Goal: Obtain resource: Obtain resource

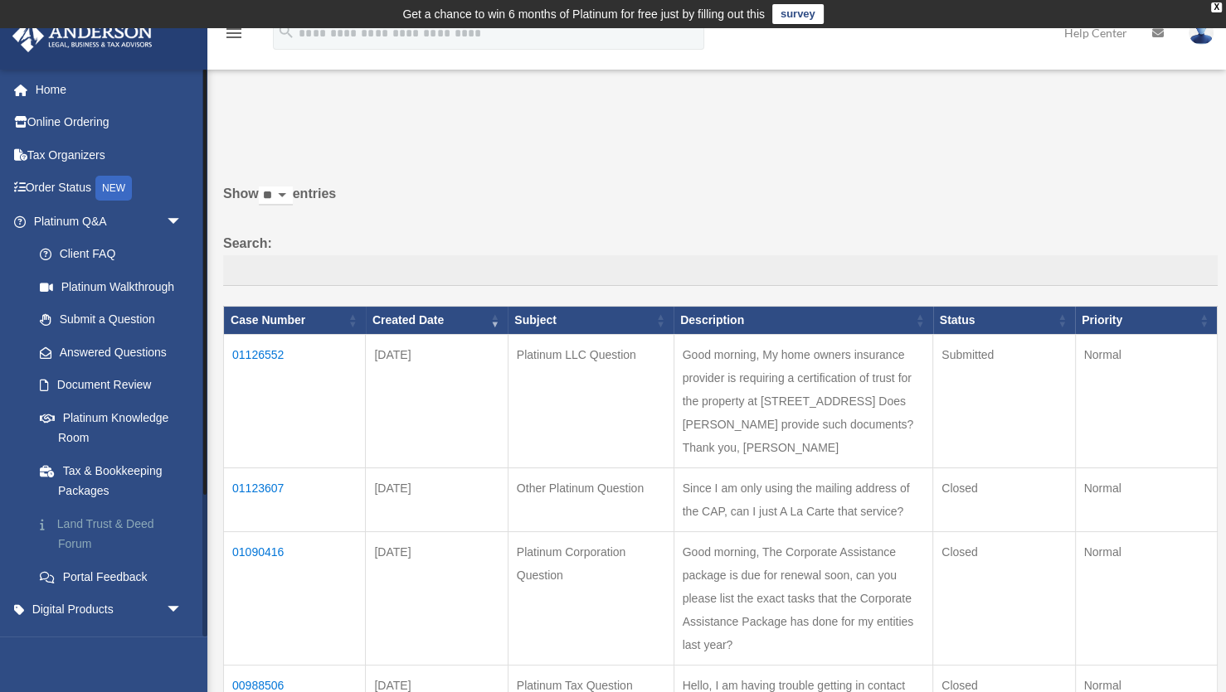
click at [102, 524] on link "Land Trust & Deed Forum" at bounding box center [115, 534] width 184 height 53
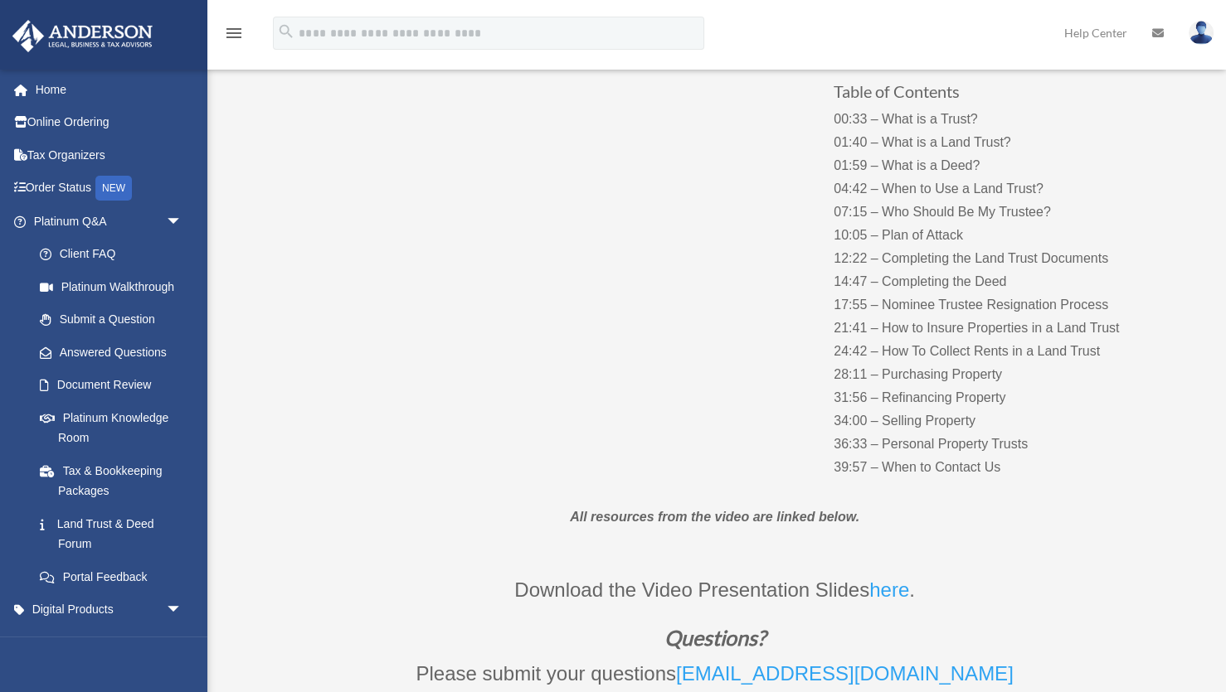
scroll to position [226, 0]
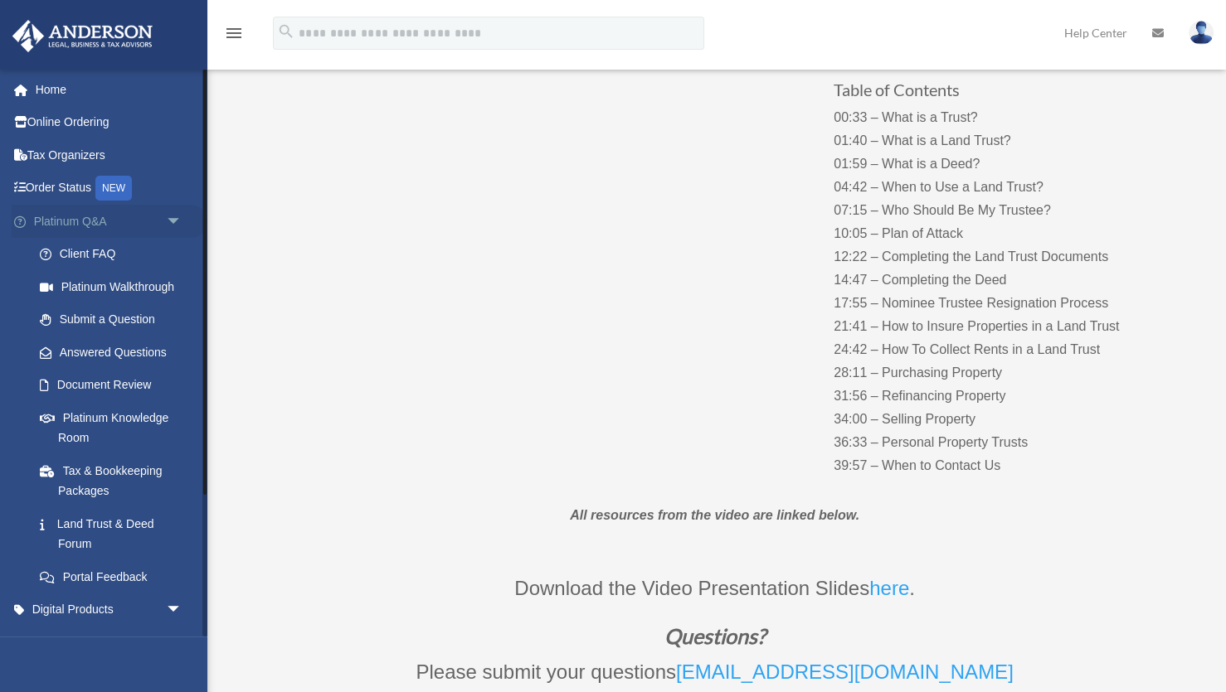
click at [172, 222] on span "arrow_drop_down" at bounding box center [182, 222] width 33 height 34
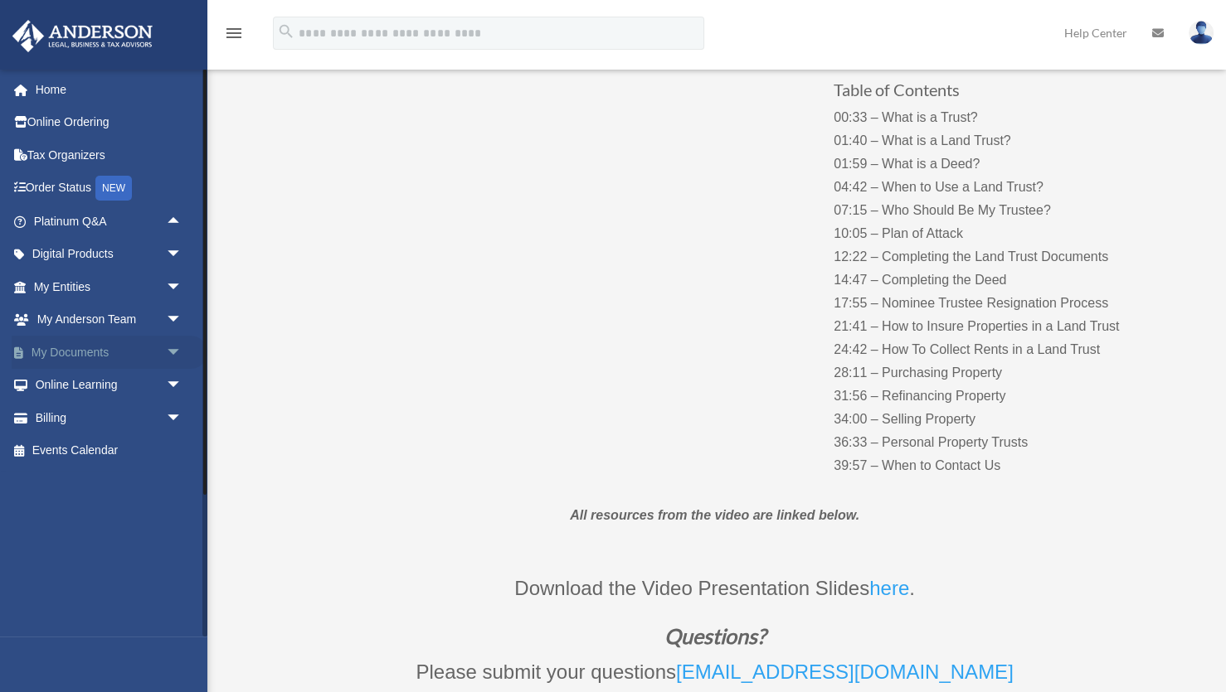
click at [175, 350] on span "arrow_drop_down" at bounding box center [182, 353] width 33 height 34
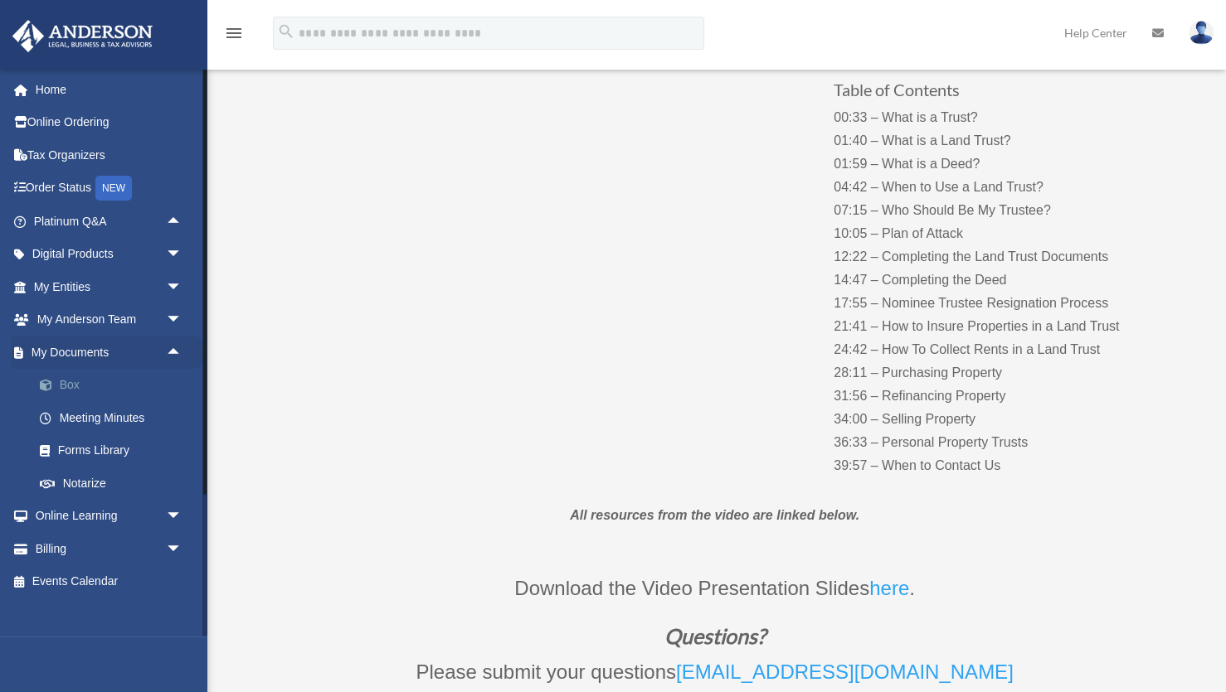
click at [70, 383] on link "Box" at bounding box center [115, 385] width 184 height 33
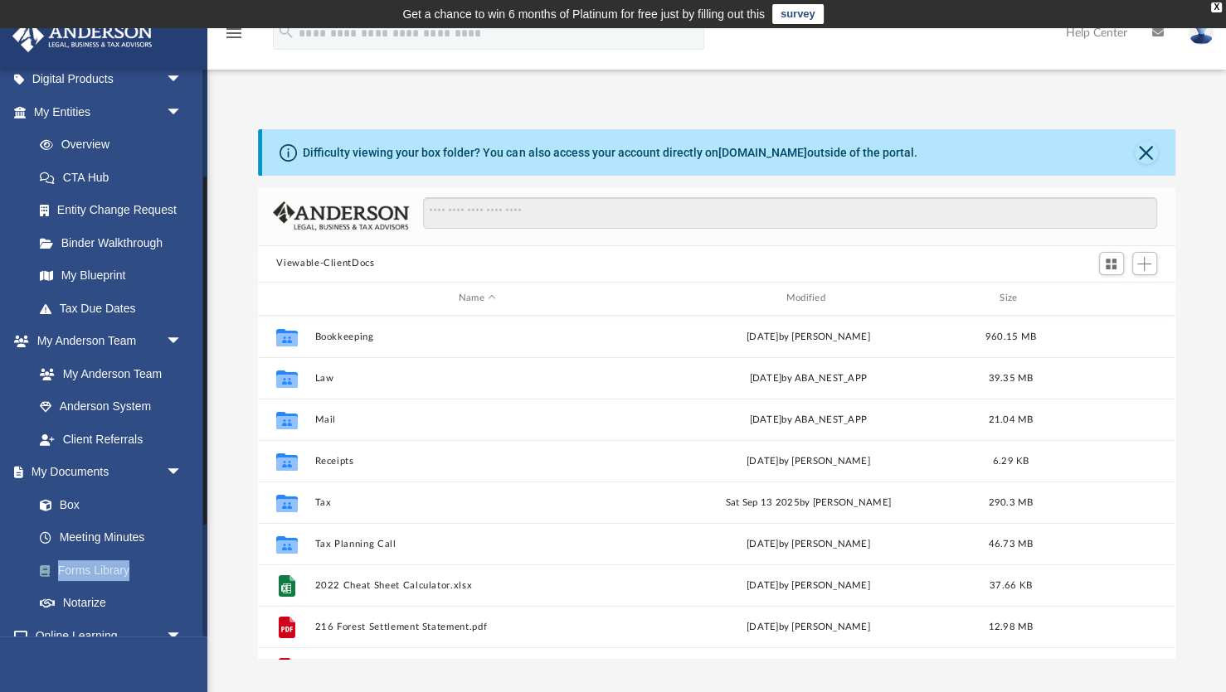
scroll to position [377, 916]
click at [93, 602] on link "Notarize" at bounding box center [115, 603] width 184 height 33
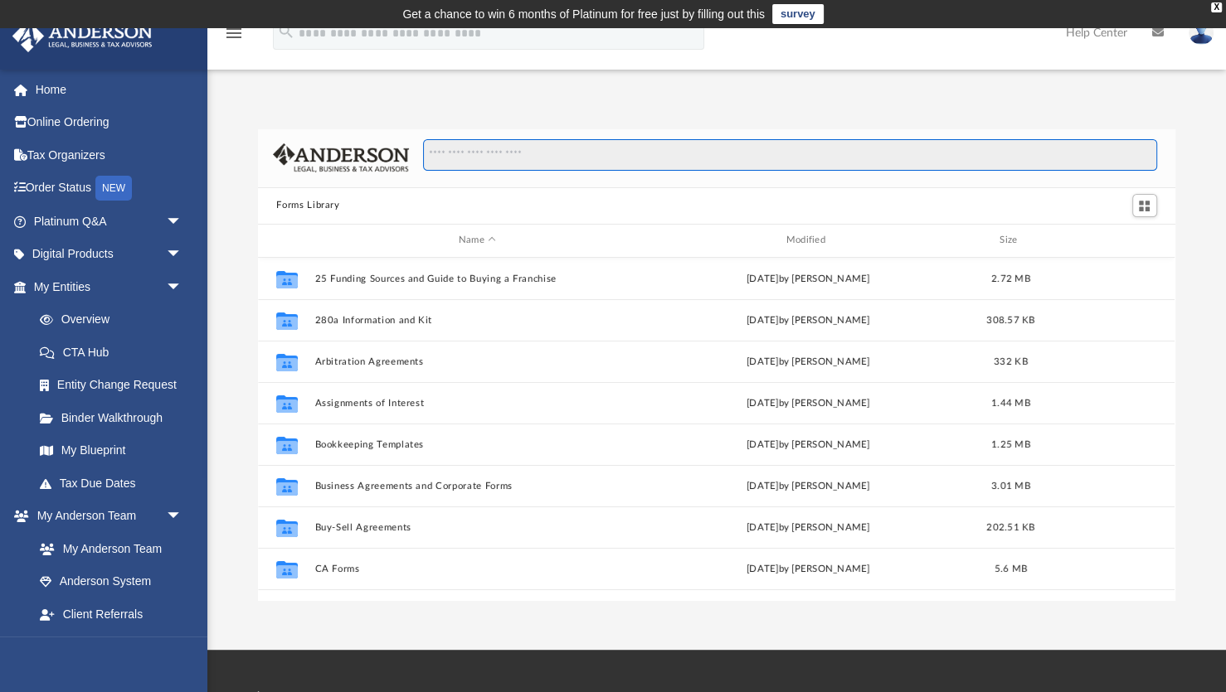
click at [514, 148] on input "Search files and folders" at bounding box center [790, 155] width 734 height 32
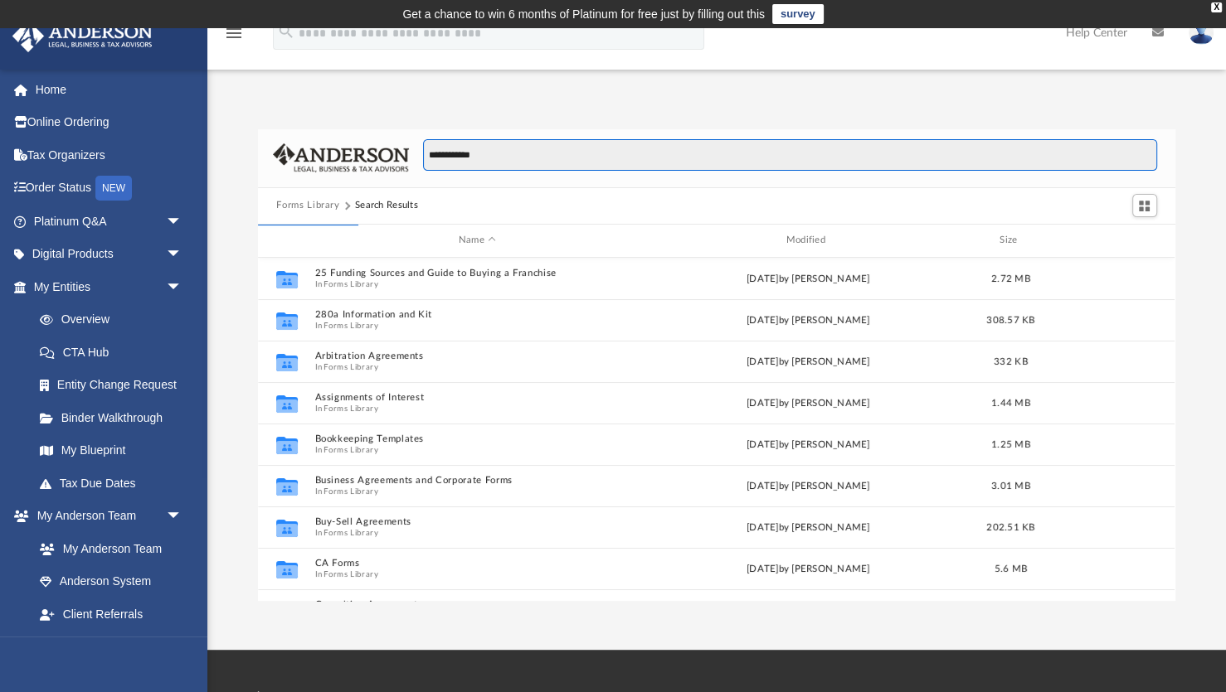
scroll to position [0, 1]
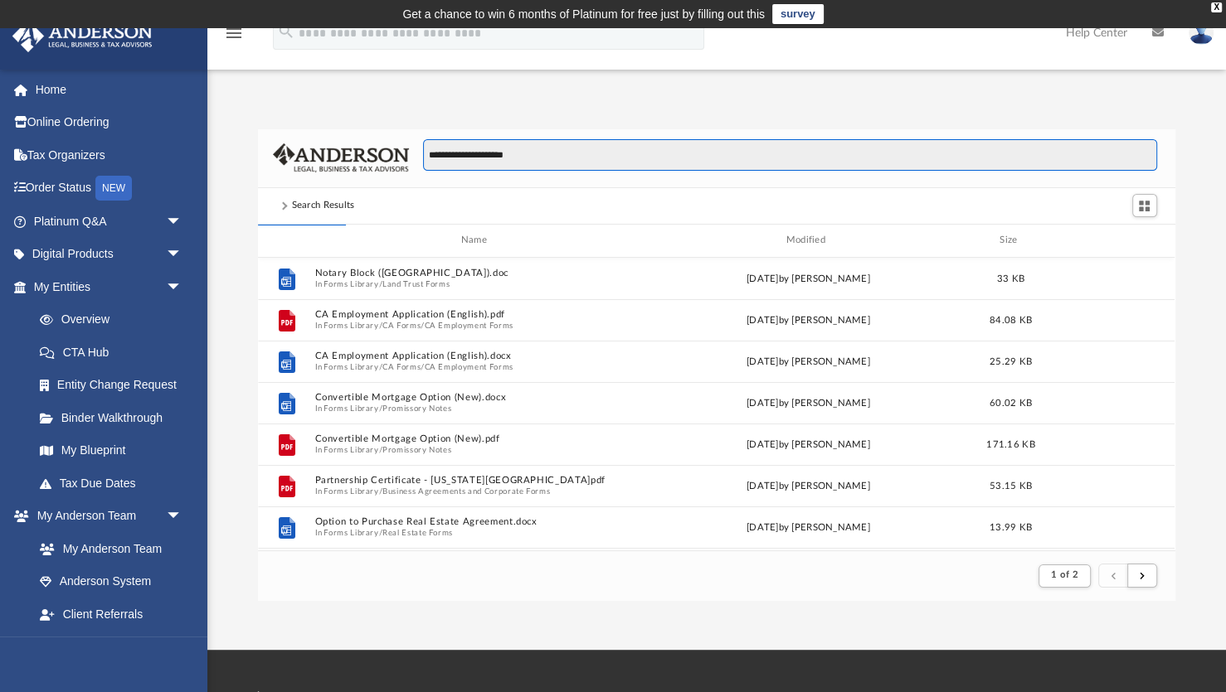
type input "**********"
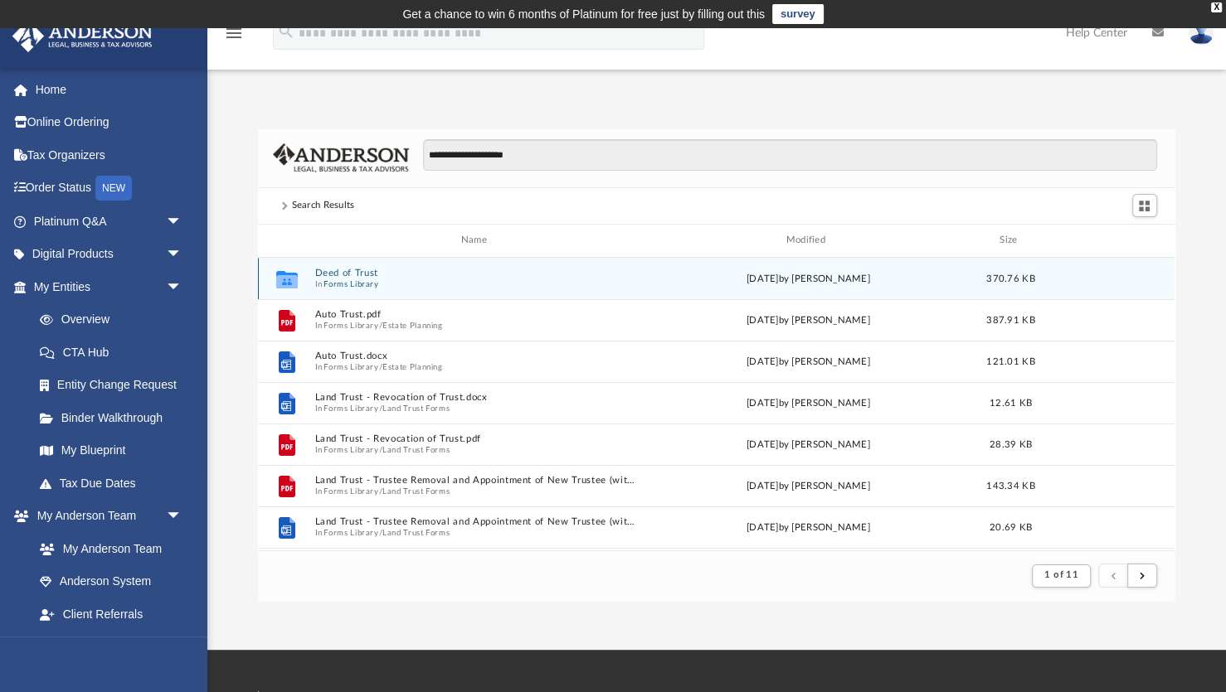
click at [344, 268] on button "Deed of Trust" at bounding box center [477, 273] width 324 height 11
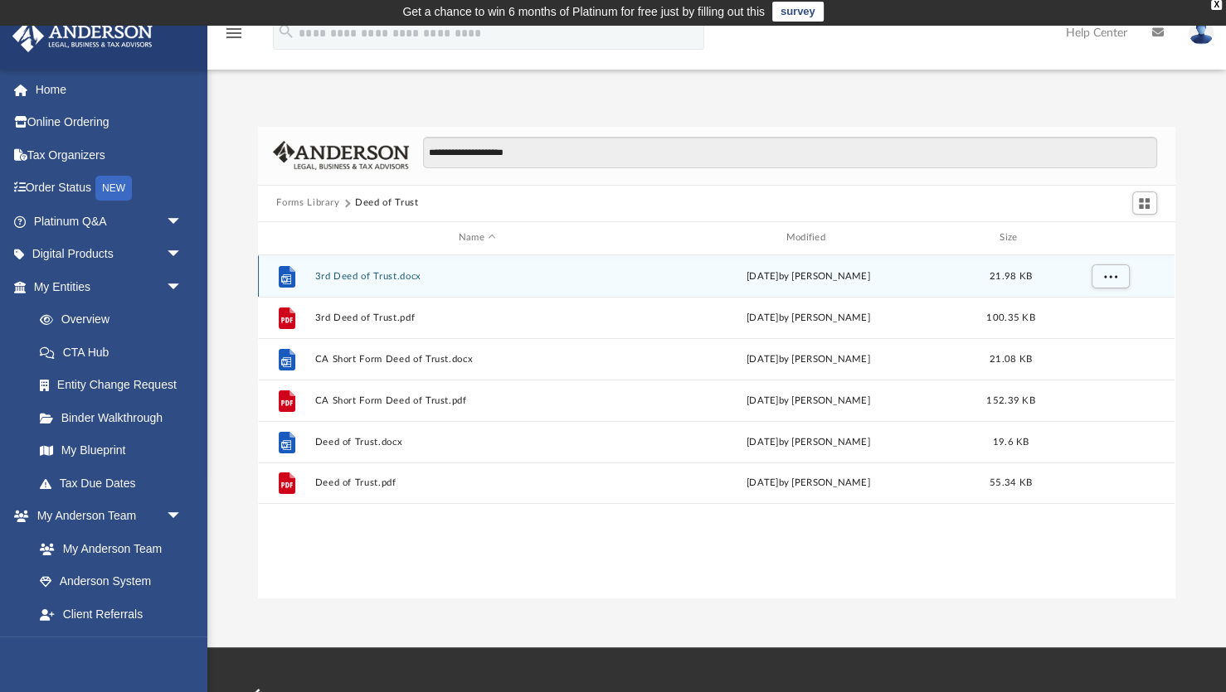
scroll to position [0, 0]
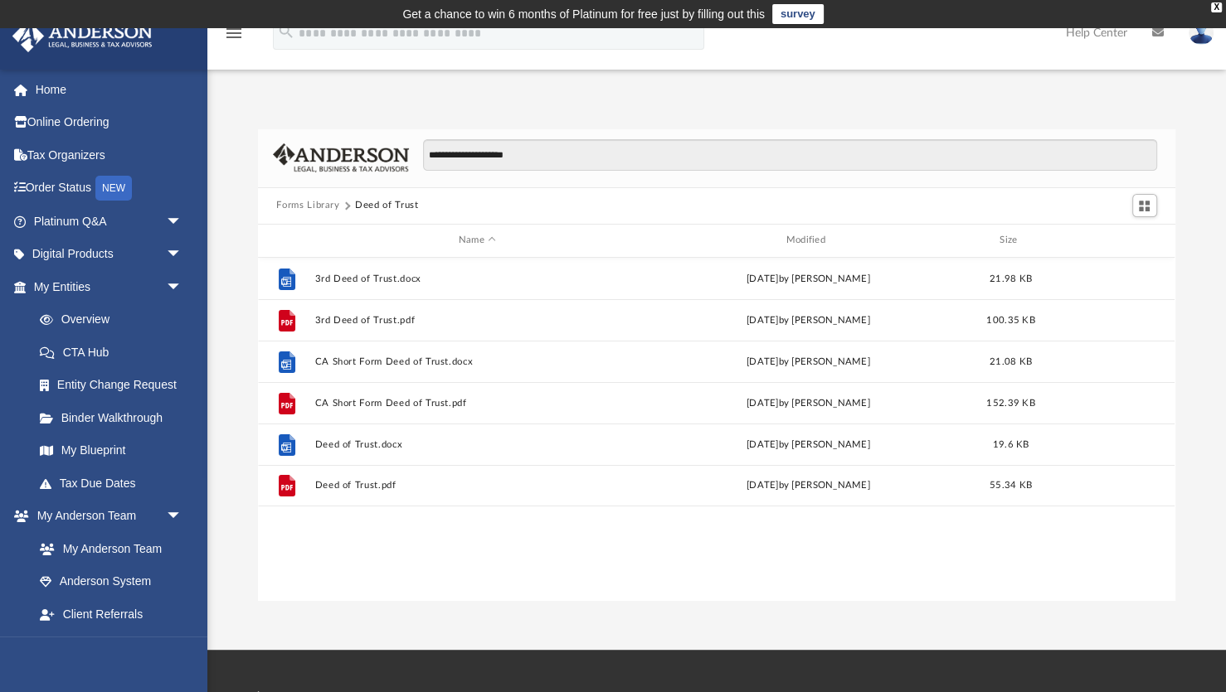
click at [289, 211] on button "Forms Library" at bounding box center [307, 205] width 63 height 15
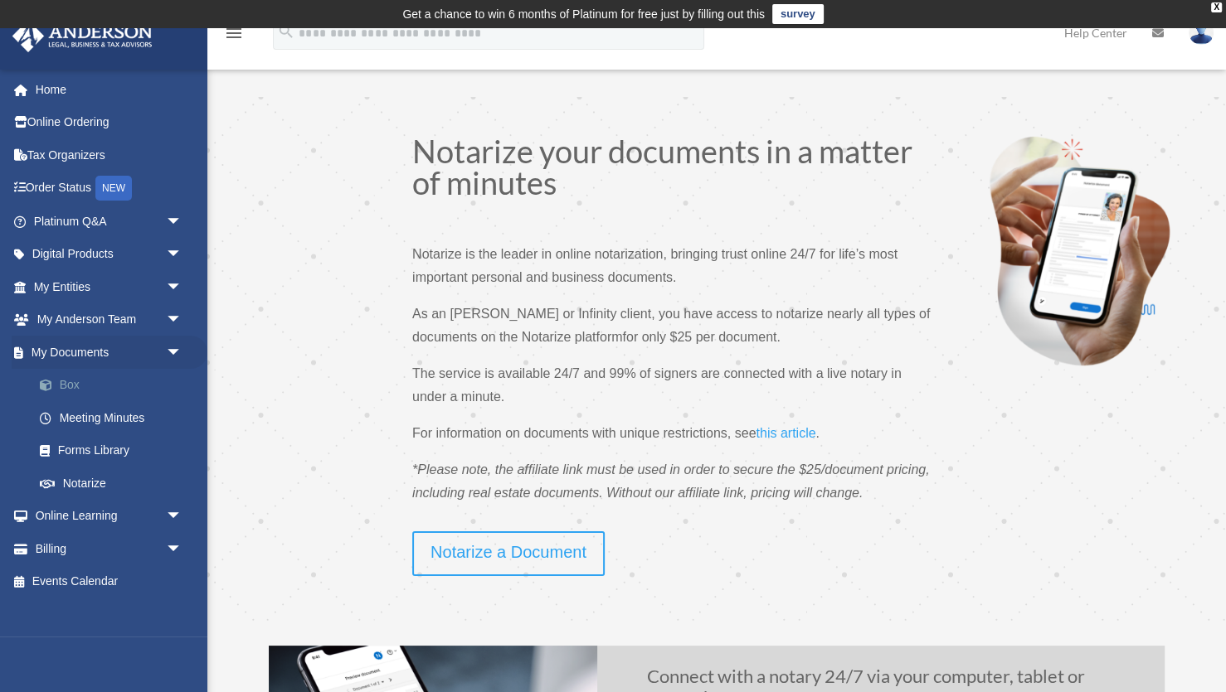
click at [84, 387] on link "Box" at bounding box center [115, 385] width 184 height 33
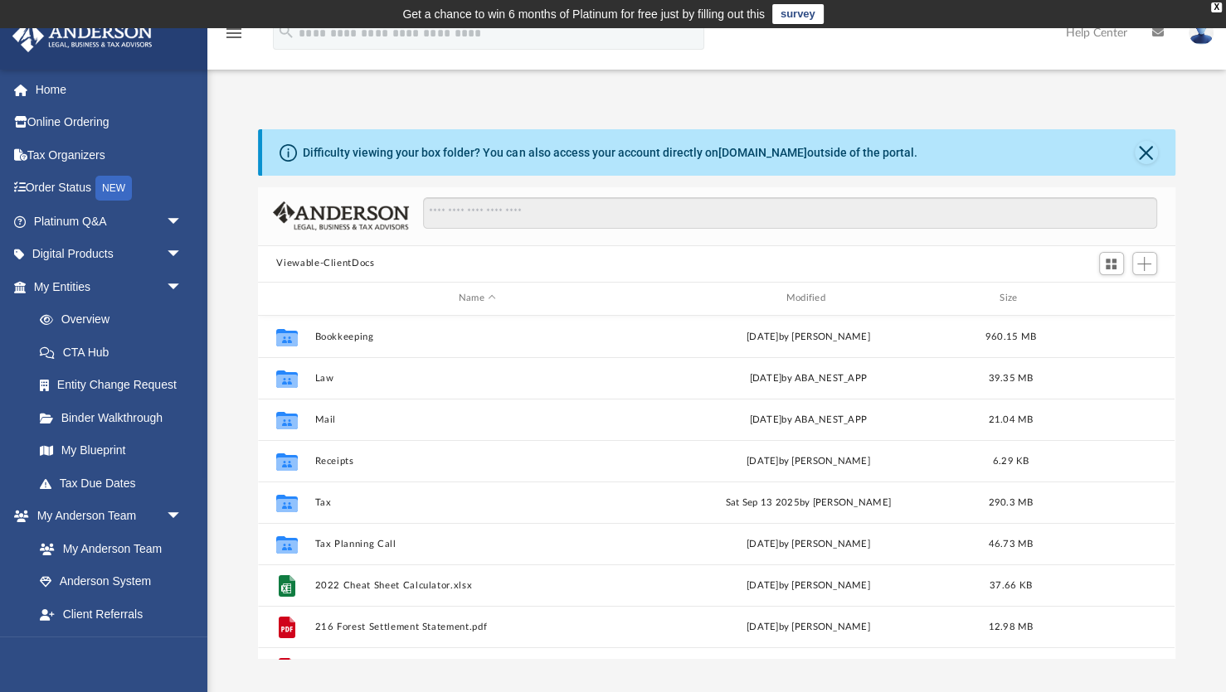
scroll to position [377, 916]
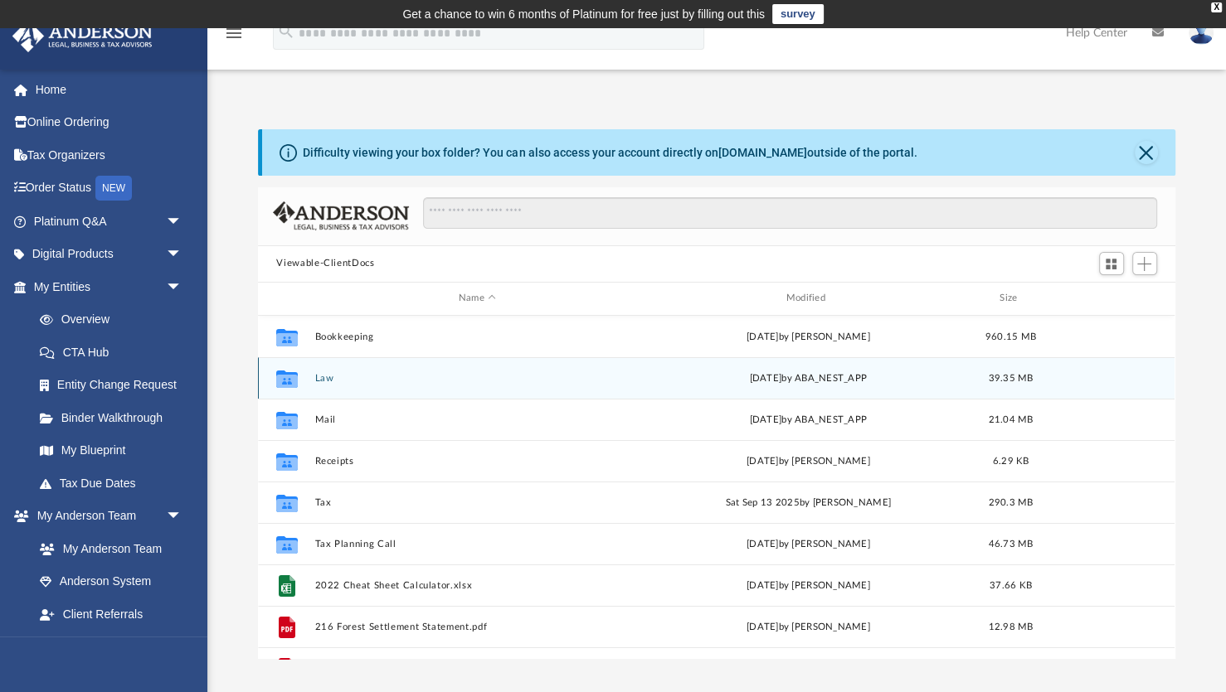
click at [324, 379] on button "Law" at bounding box center [477, 378] width 324 height 11
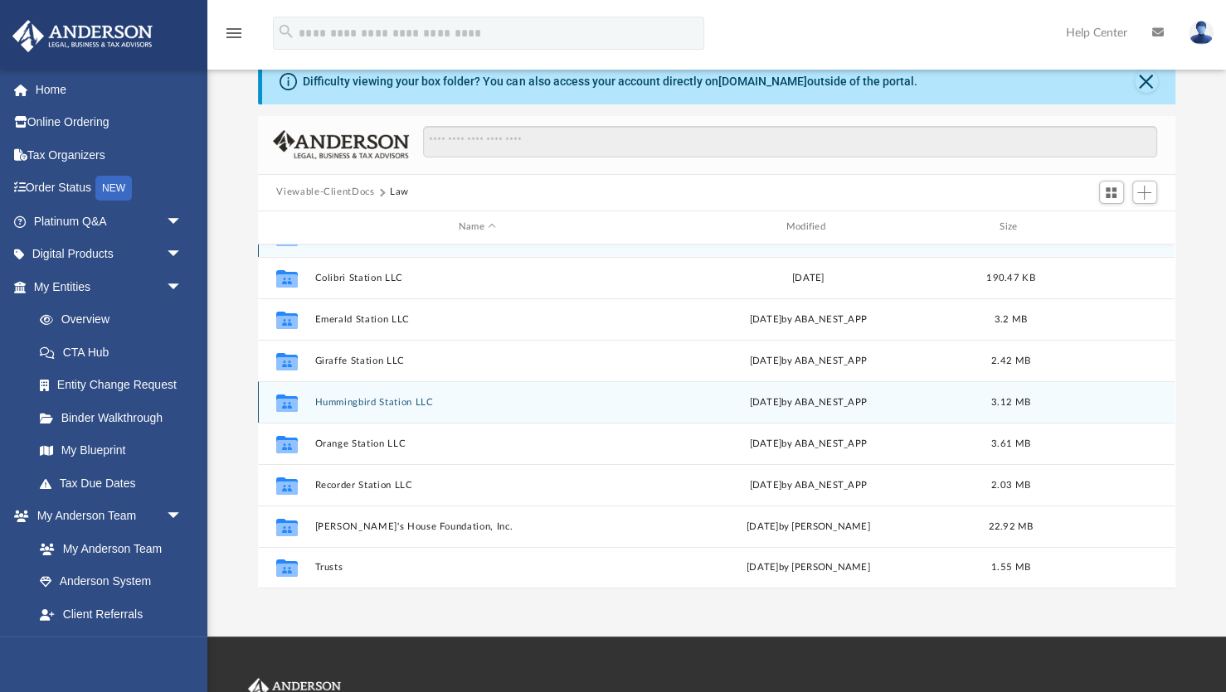
scroll to position [85, 0]
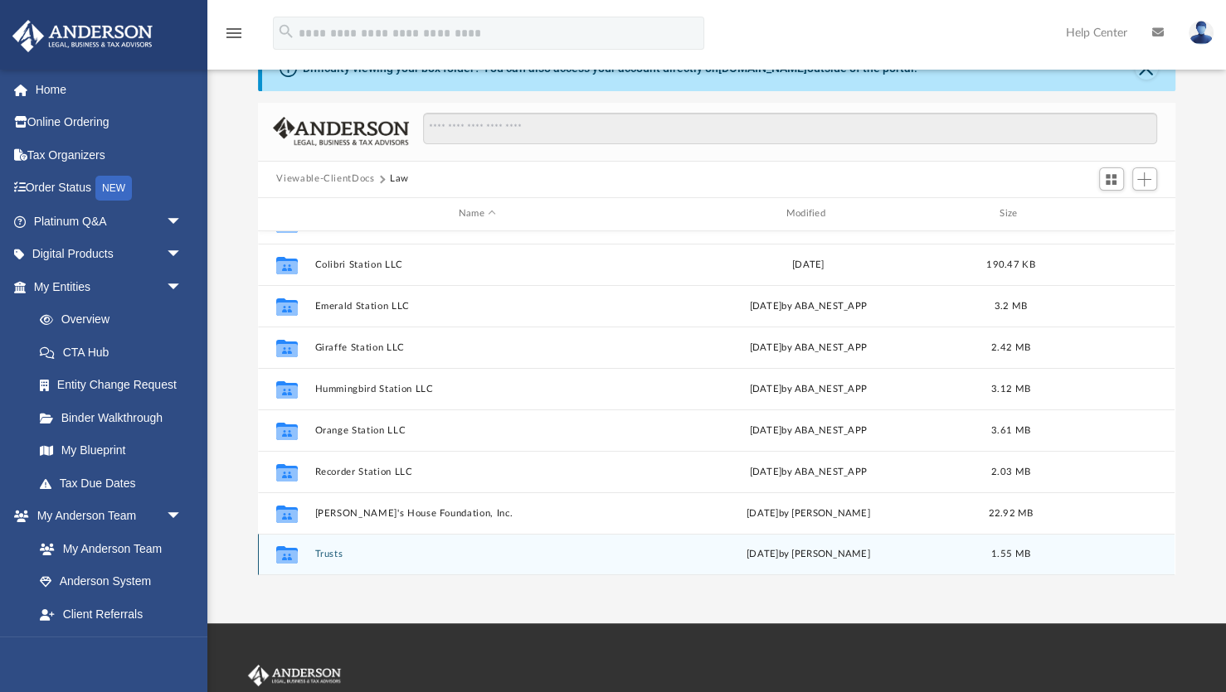
click at [332, 554] on button "Trusts" at bounding box center [477, 554] width 324 height 11
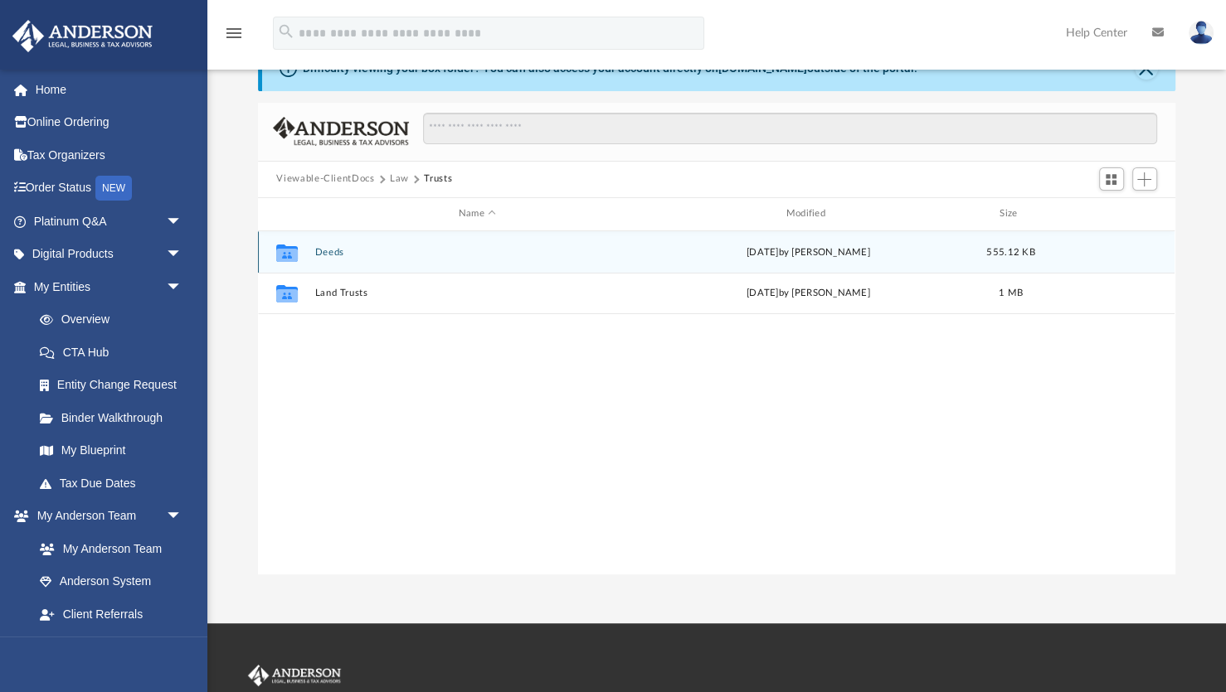
scroll to position [0, 0]
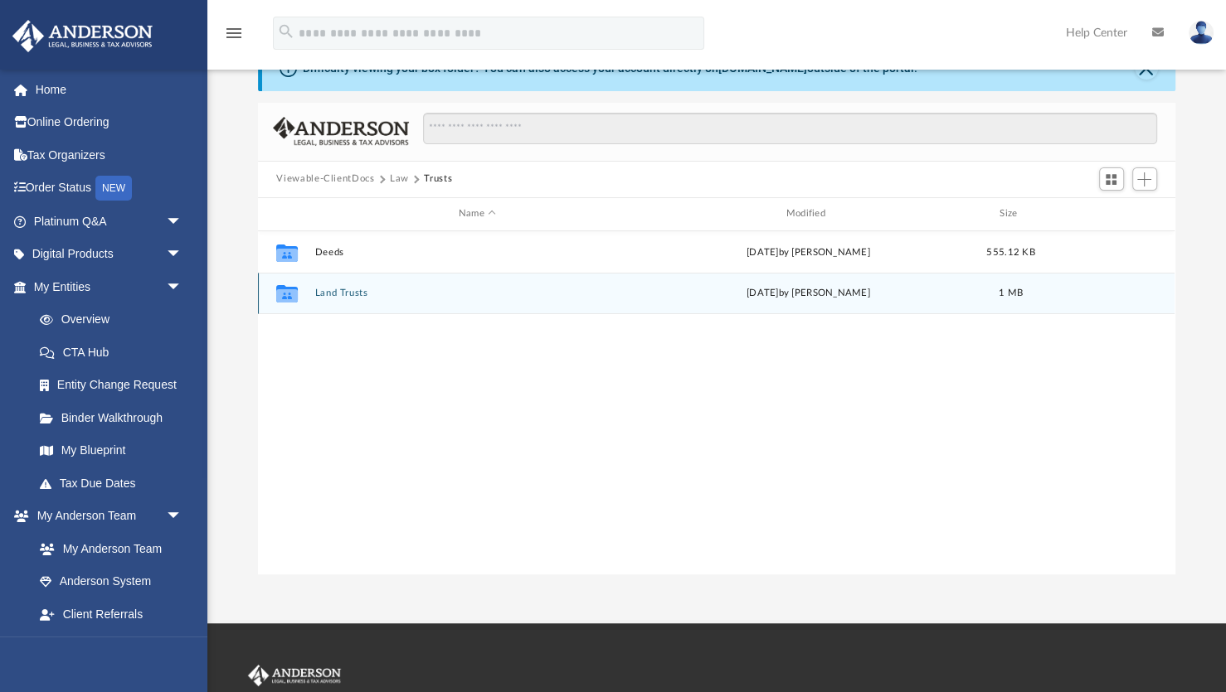
click at [343, 291] on button "Land Trusts" at bounding box center [477, 293] width 324 height 11
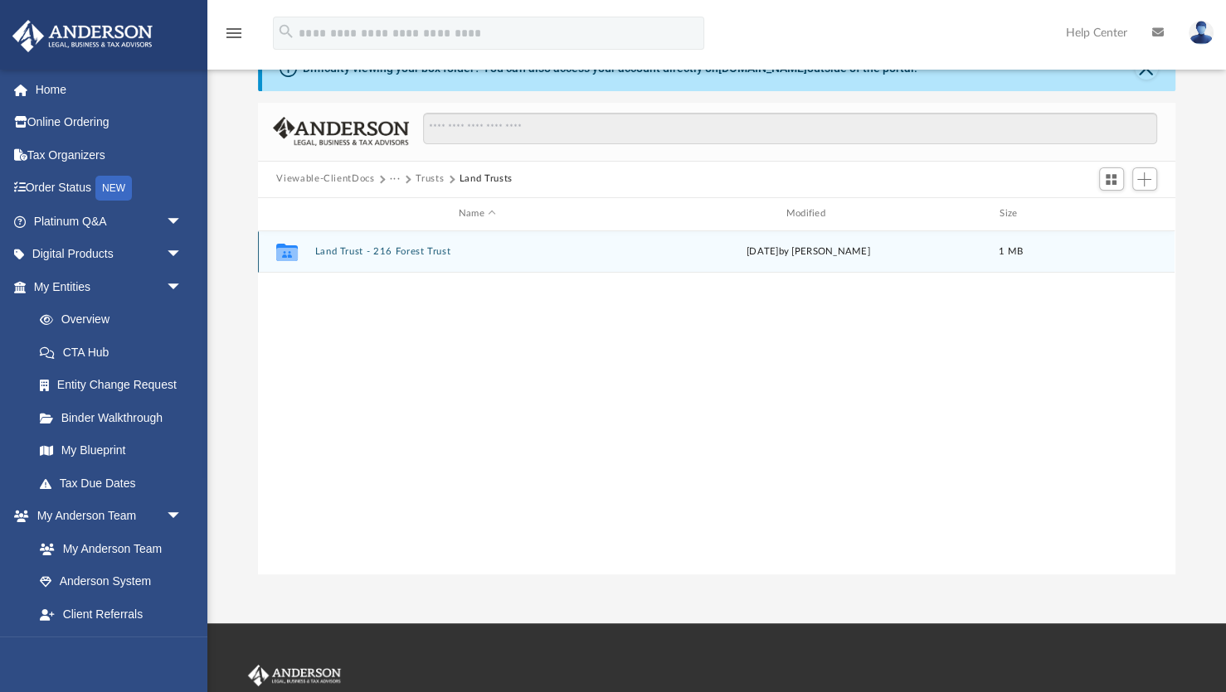
click at [356, 250] on button "Land Trust - 216 Forest Trust" at bounding box center [477, 251] width 324 height 11
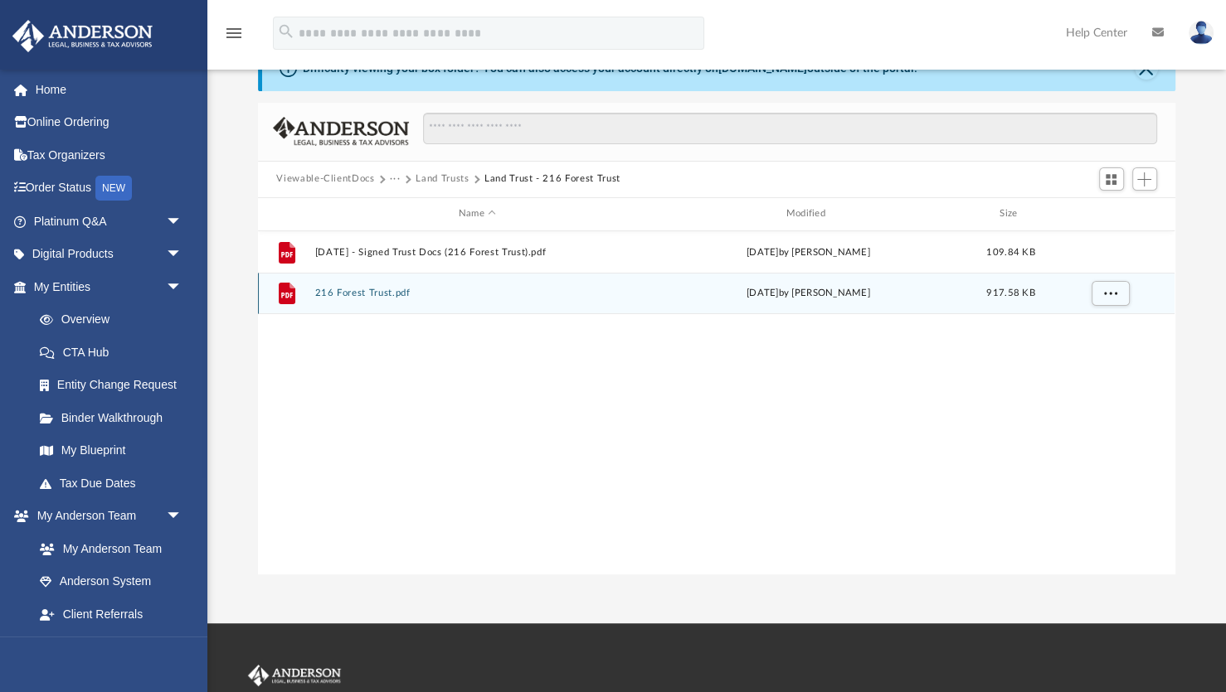
click at [347, 294] on button "216 Forest Trust.pdf" at bounding box center [477, 293] width 324 height 11
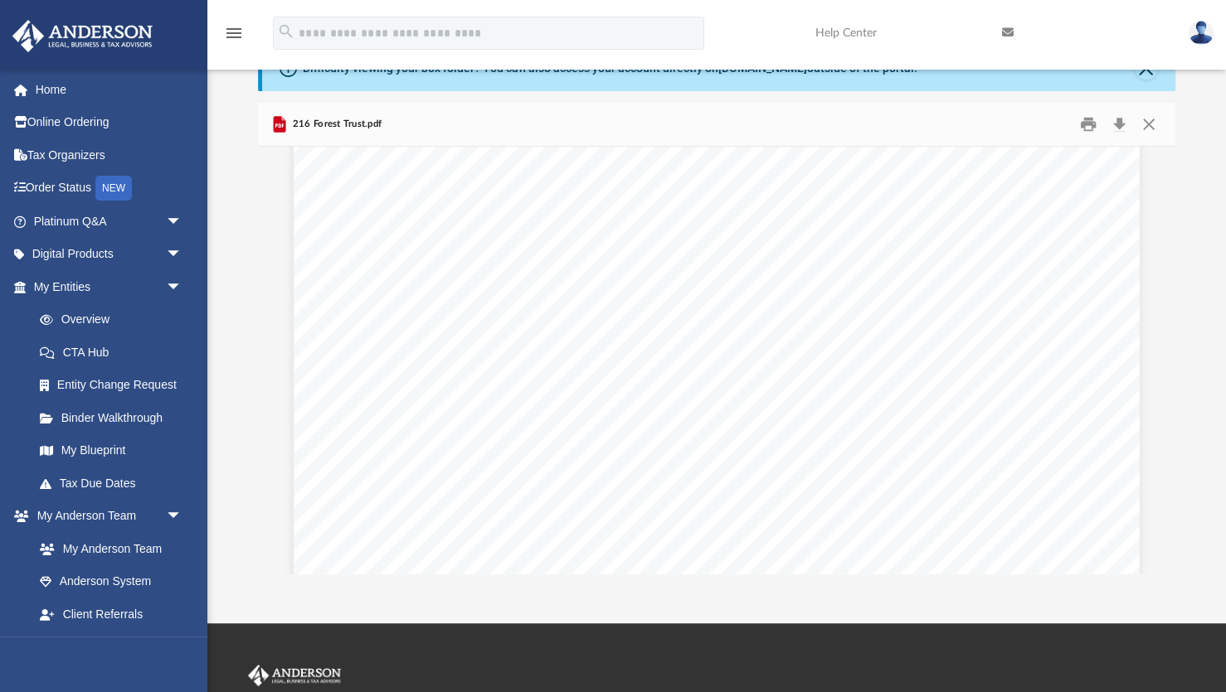
scroll to position [3437, 0]
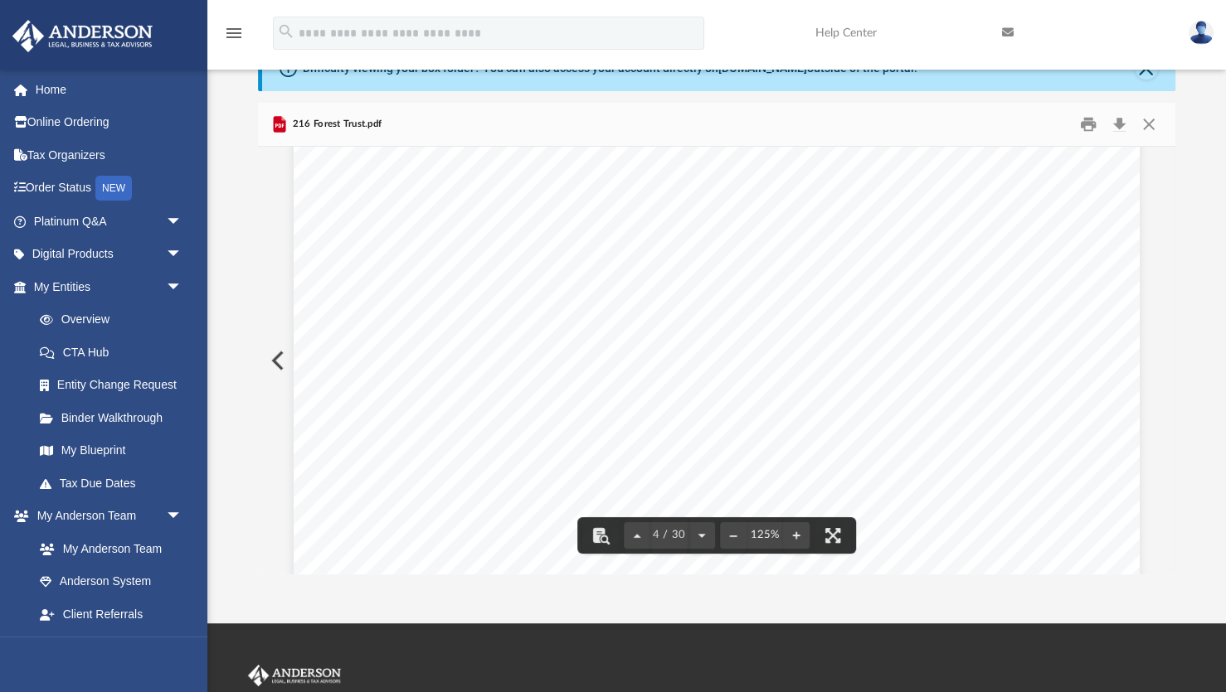
drag, startPoint x: 428, startPoint y: 322, endPoint x: 498, endPoint y: 328, distance: 69.9
click at [498, 328] on section "Page 4" at bounding box center [550, 322] width 251 height 17
drag, startPoint x: 672, startPoint y: 323, endPoint x: 537, endPoint y: 323, distance: 135.2
click at [537, 323] on section "Page 4" at bounding box center [550, 322] width 251 height 17
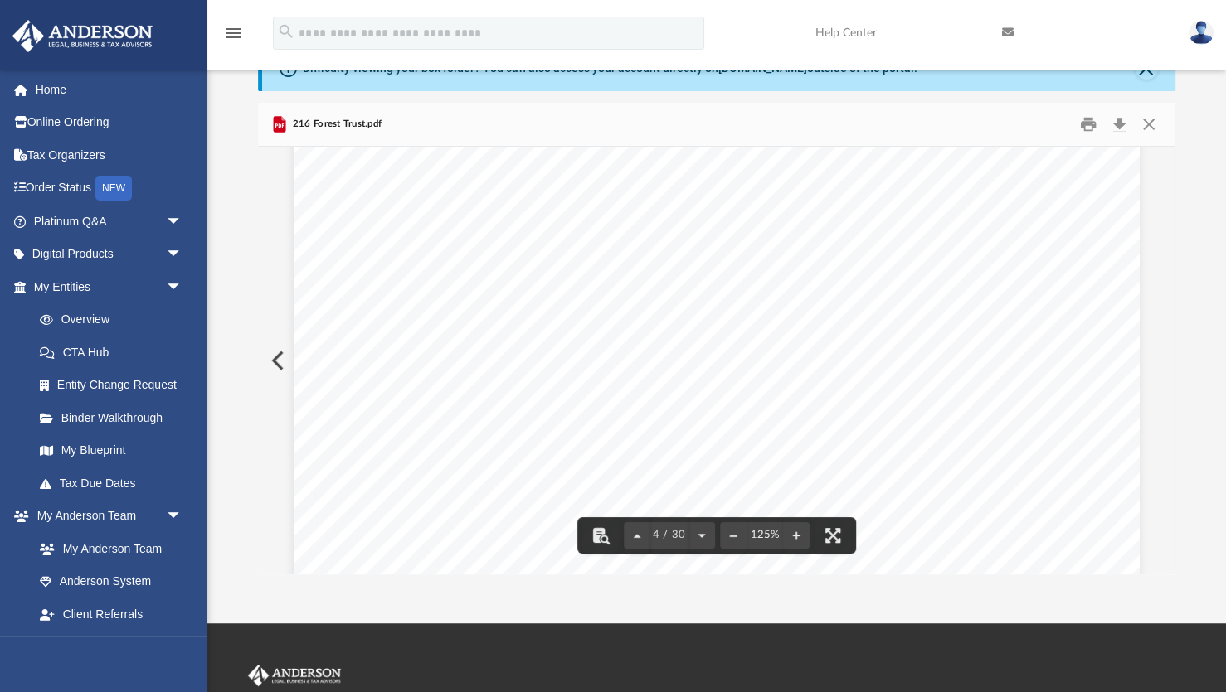
click at [537, 323] on section "Page 4" at bounding box center [550, 322] width 251 height 17
